Goal: Information Seeking & Learning: Learn about a topic

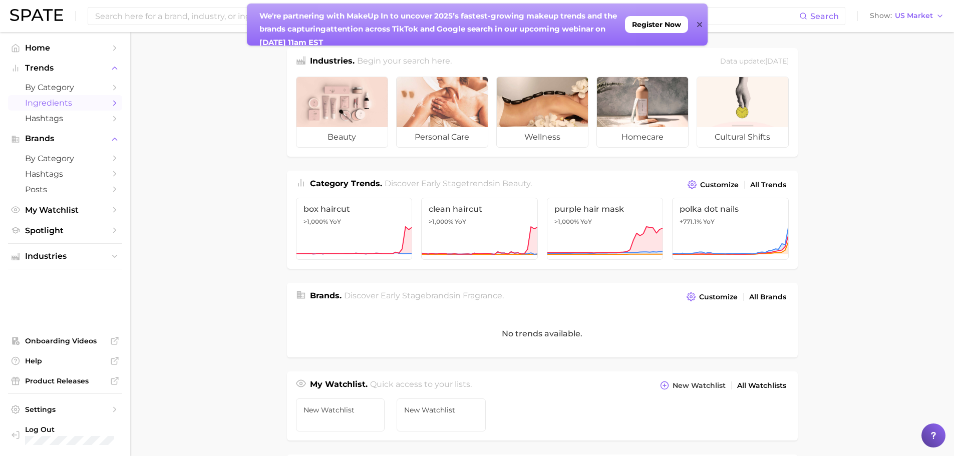
click at [84, 107] on span "Ingredients" at bounding box center [65, 103] width 80 height 10
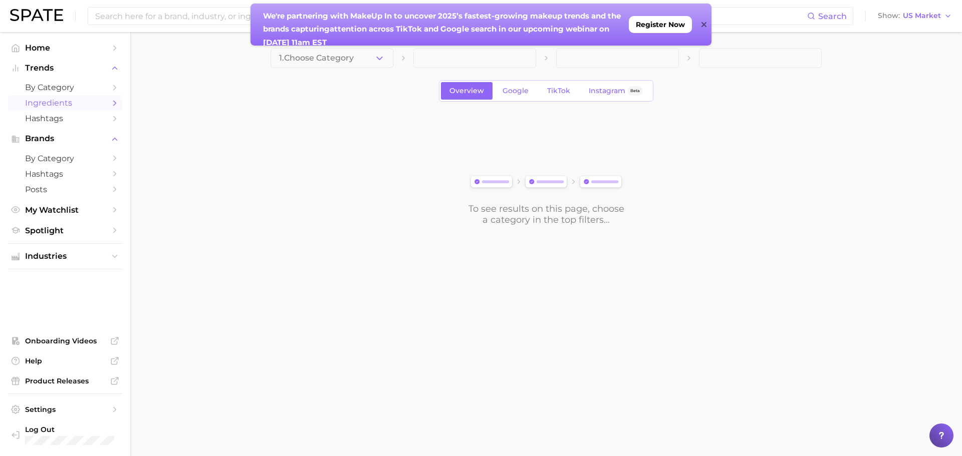
drag, startPoint x: 702, startPoint y: 26, endPoint x: 677, endPoint y: 34, distance: 26.3
click at [701, 26] on icon at bounding box center [703, 25] width 5 height 8
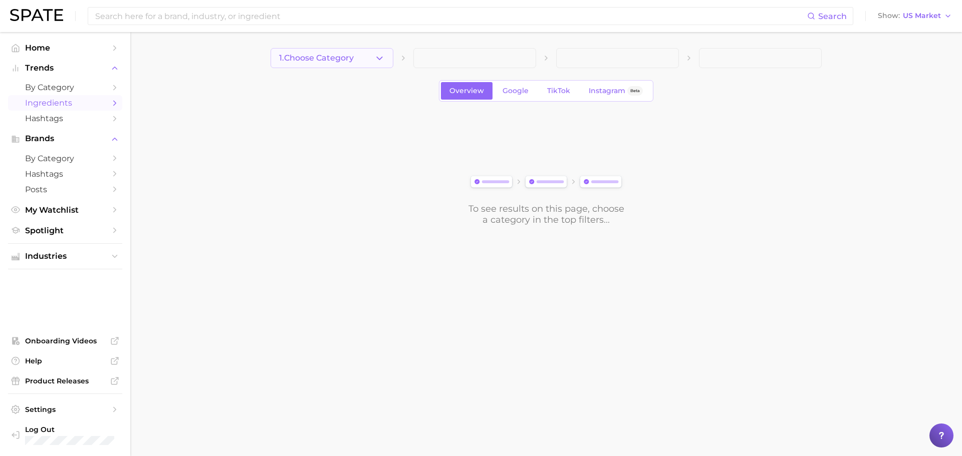
click at [384, 59] on icon "button" at bounding box center [379, 58] width 11 height 11
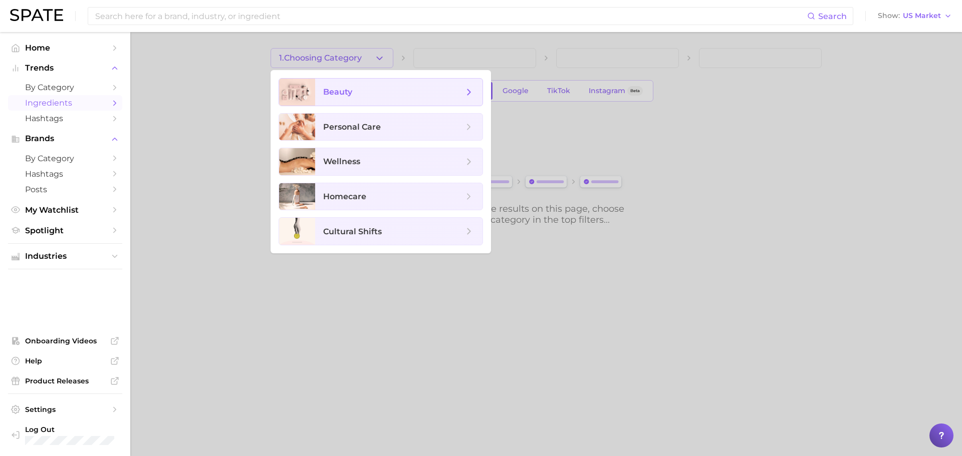
click at [400, 90] on span "beauty" at bounding box center [393, 92] width 140 height 11
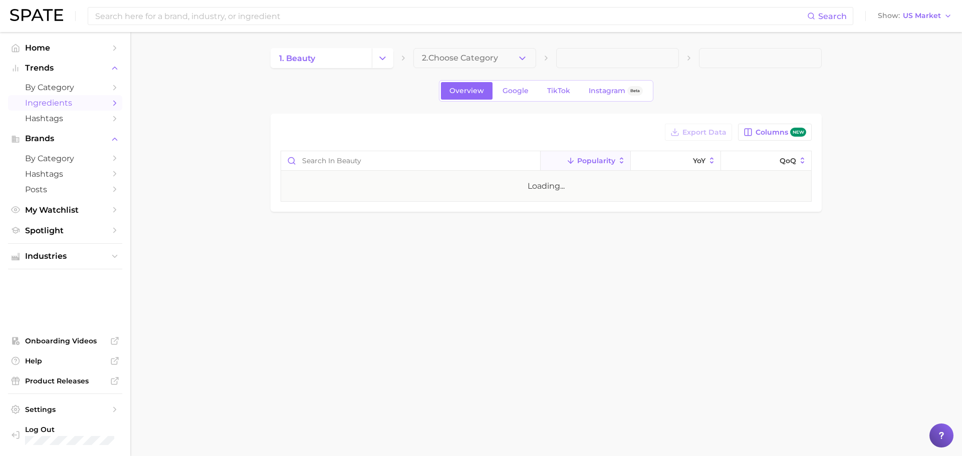
click at [459, 56] on span "2. Choose Category" at bounding box center [460, 58] width 76 height 9
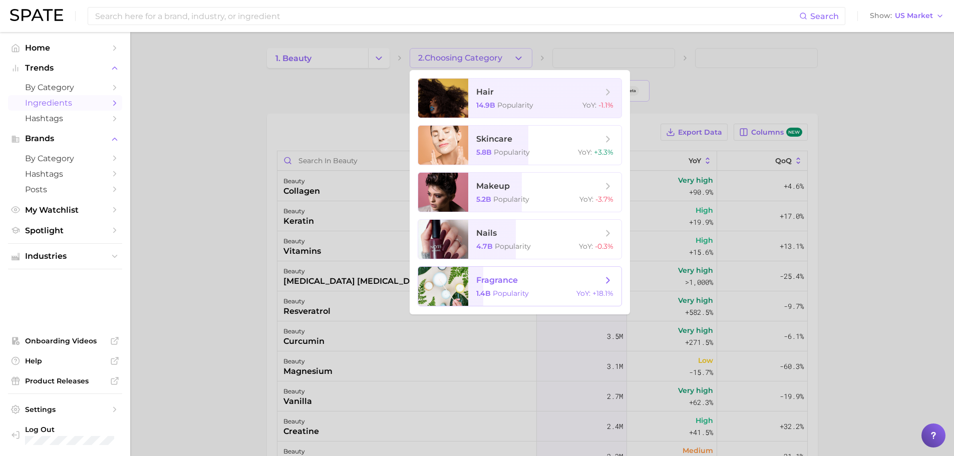
click at [517, 285] on span "fragrance" at bounding box center [497, 281] width 42 height 10
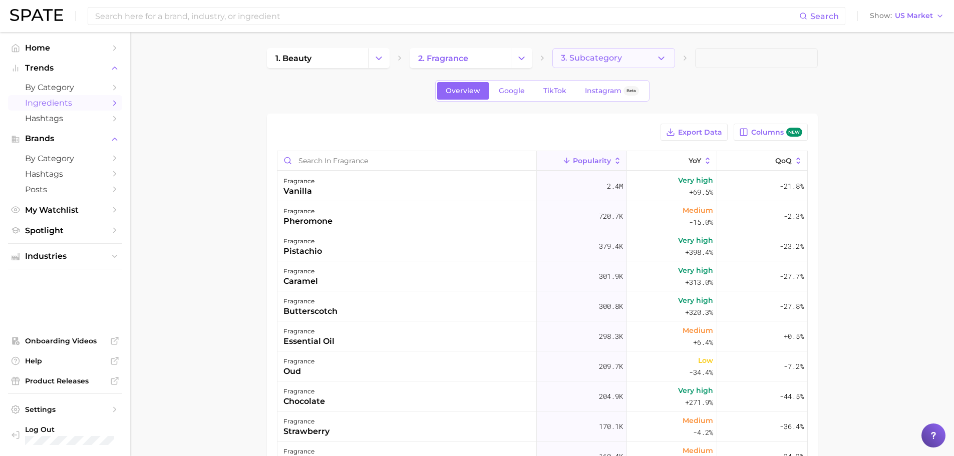
click at [629, 53] on button "3. Subcategory" at bounding box center [614, 58] width 123 height 20
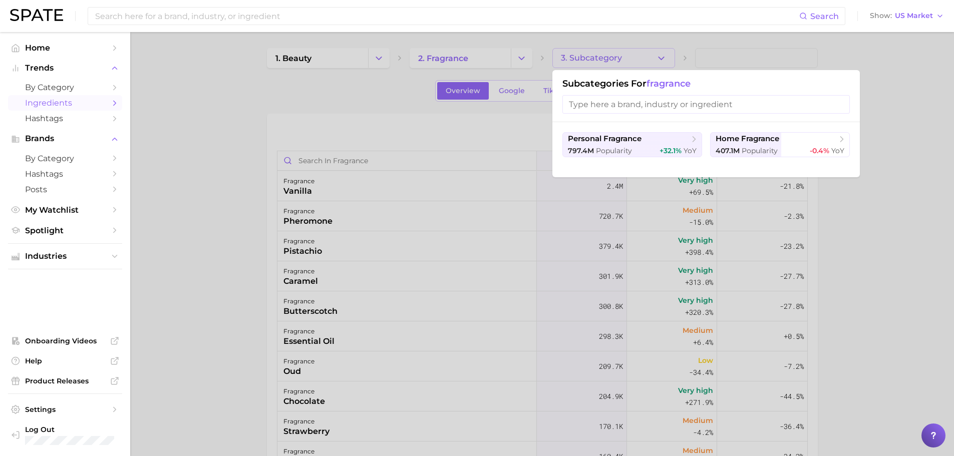
click at [629, 53] on div at bounding box center [477, 228] width 954 height 456
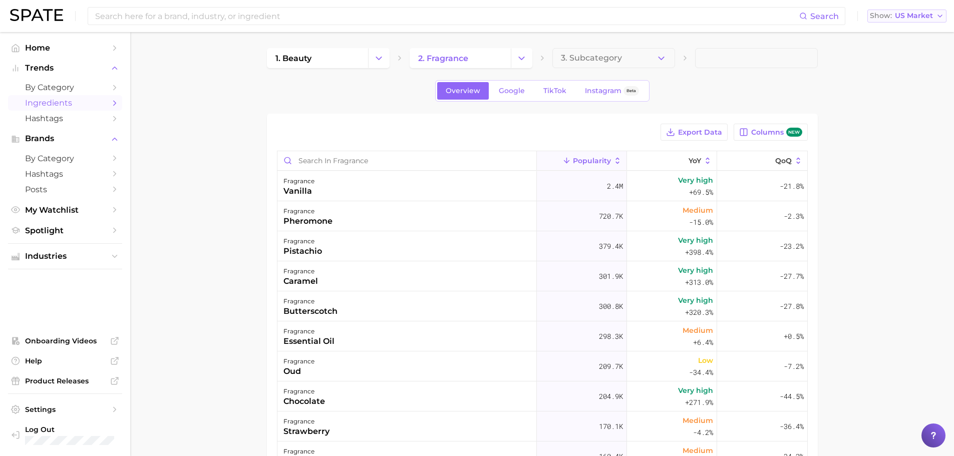
click at [917, 18] on span "US Market" at bounding box center [914, 16] width 38 height 6
click at [916, 18] on span "US Market" at bounding box center [914, 16] width 38 height 6
click at [556, 90] on span "TikTok" at bounding box center [554, 91] width 23 height 9
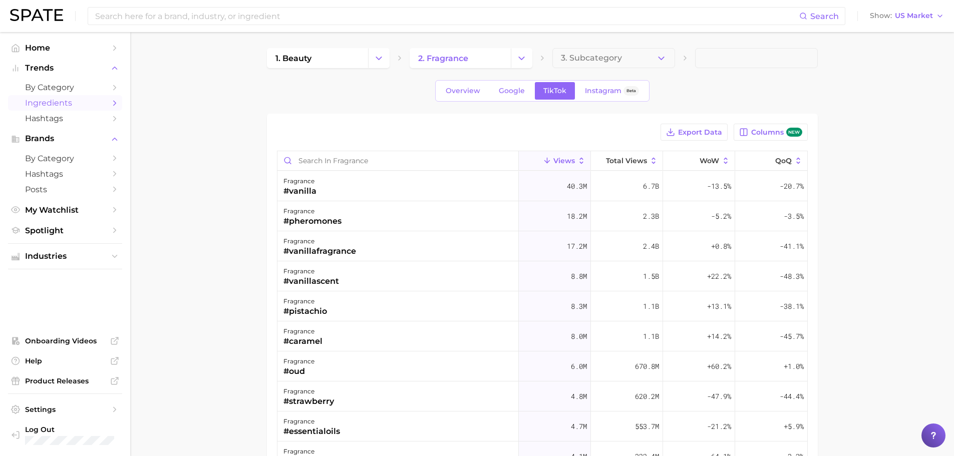
click at [885, 141] on main "1. beauty 2. fragrance 3. Subcategory Overview Google TikTok Instagram Beta Exp…" at bounding box center [542, 349] width 824 height 635
